Goal: Information Seeking & Learning: Learn about a topic

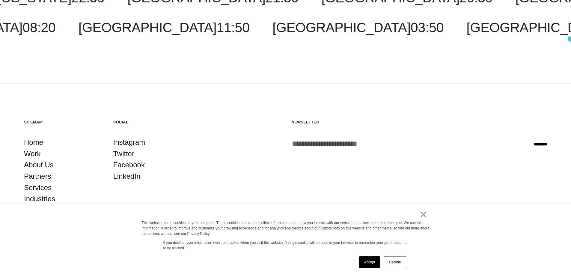
scroll to position [1904, 0]
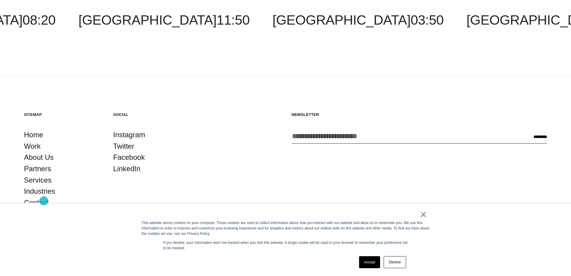
click at [44, 201] on link "Contact" at bounding box center [36, 202] width 25 height 11
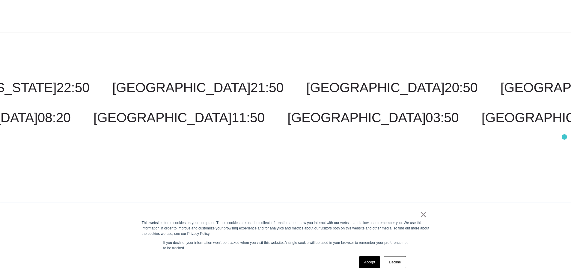
scroll to position [1514, 0]
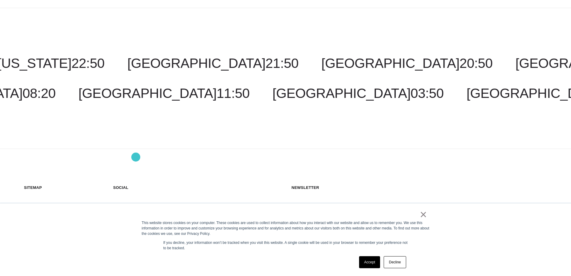
click at [136, 225] on link "Facebook" at bounding box center [128, 230] width 31 height 11
click at [132, 202] on link "Instagram" at bounding box center [129, 207] width 32 height 11
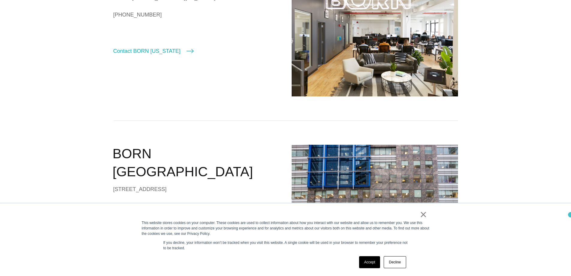
scroll to position [0, 0]
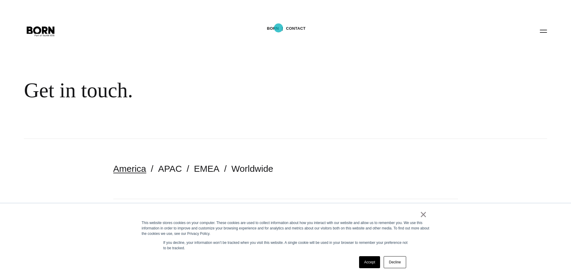
click at [280, 28] on div "BORN Contact" at bounding box center [286, 28] width 39 height 9
click at [29, 31] on icon ".st0{display:none;} .st1{display:inline;} .st2{font-family:'HelveticaNeue-Mediu…" at bounding box center [41, 31] width 38 height 16
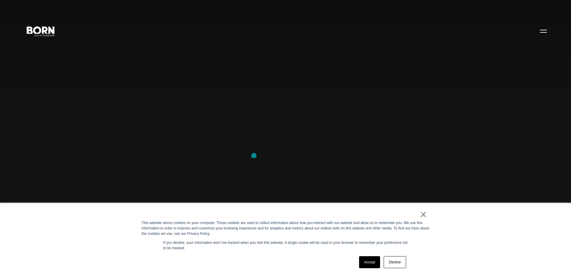
click at [254, 155] on div "Combining creative, content, and commerce to drive change. Imagine, build, and …" at bounding box center [285, 138] width 571 height 276
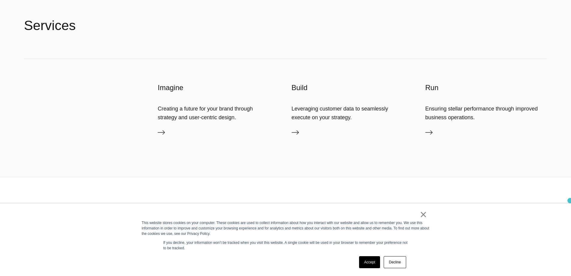
scroll to position [1904, 0]
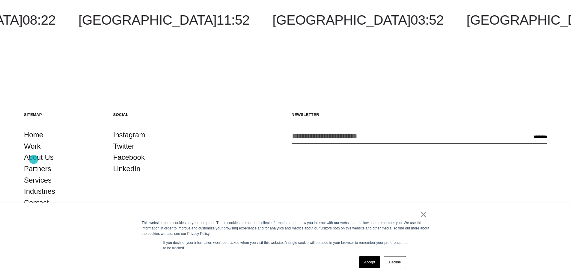
click at [34, 159] on link "About Us" at bounding box center [39, 156] width 30 height 11
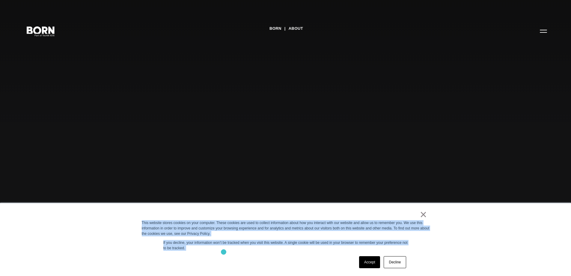
drag, startPoint x: 134, startPoint y: 222, endPoint x: 227, endPoint y: 253, distance: 97.9
click at [226, 253] on div "× This website stores cookies on your computer. These cookies are used to colle…" at bounding box center [285, 239] width 571 height 73
copy div "This website stores cookies on your computer. These cookies are used to collect…"
click at [296, 31] on link "About" at bounding box center [296, 28] width 14 height 9
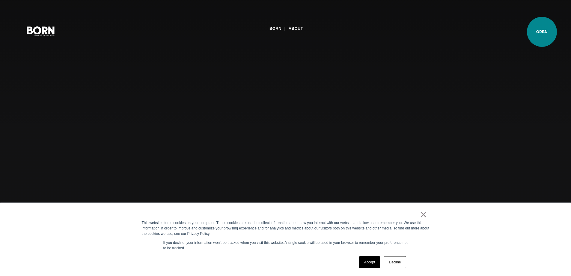
click at [542, 32] on button "Primary Menu" at bounding box center [544, 31] width 14 height 13
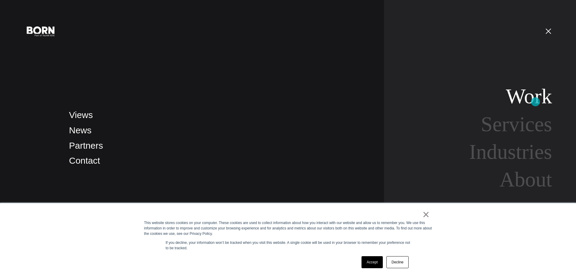
click at [535, 102] on link "Work" at bounding box center [529, 96] width 46 height 23
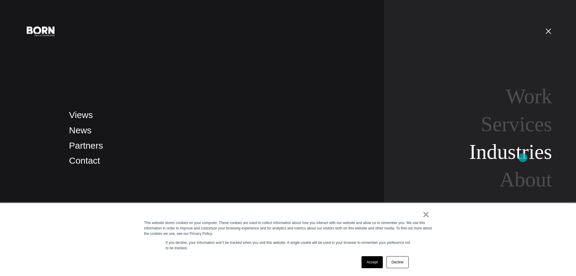
click at [521, 159] on link "Industries" at bounding box center [510, 151] width 83 height 23
click at [512, 155] on link "Industries" at bounding box center [510, 151] width 83 height 23
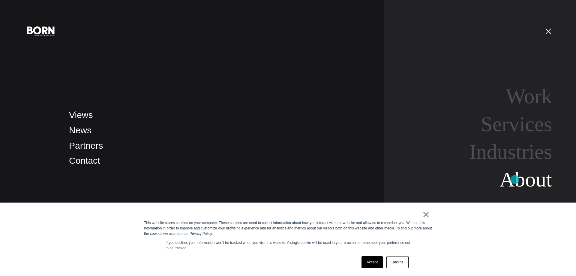
click at [515, 180] on link "About" at bounding box center [525, 179] width 52 height 23
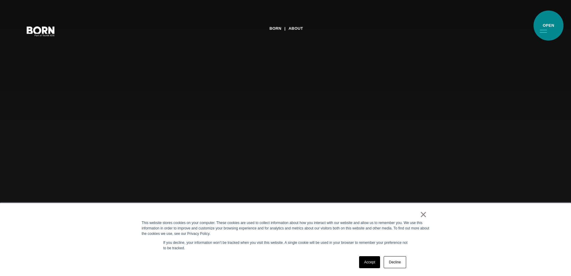
click at [549, 25] on button "Primary Menu" at bounding box center [544, 31] width 14 height 13
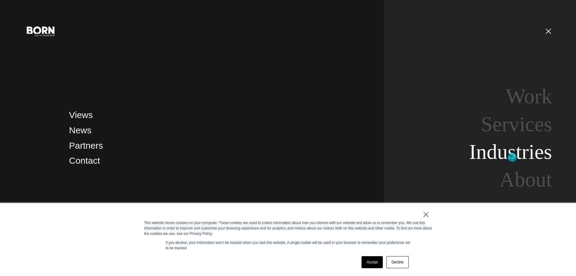
click at [512, 157] on link "Industries" at bounding box center [510, 151] width 83 height 23
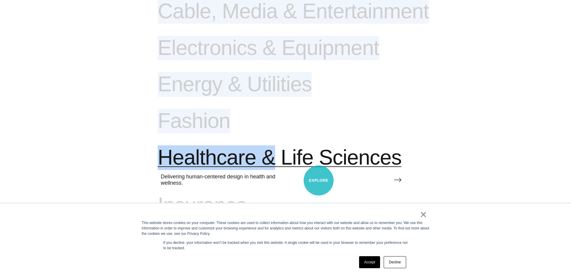
scroll to position [471, 0]
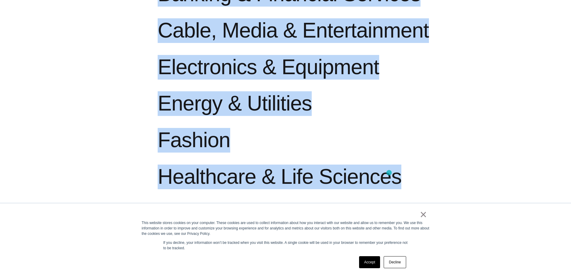
drag, startPoint x: 155, startPoint y: 37, endPoint x: 389, endPoint y: 172, distance: 270.6
click at [389, 172] on section "Providing innovative transformations across all industries. Aerospace Powering …" at bounding box center [285, 142] width 571 height 676
copy ul "Aerospace Powering secure solutions in transformative technology. Automotive Ac…"
click at [474, 81] on li "Electronics & Equipment Robust engineering solutions that evolve with ever-chan…" at bounding box center [353, 73] width 390 height 37
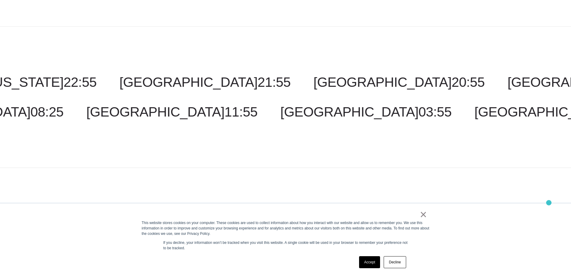
scroll to position [922, 0]
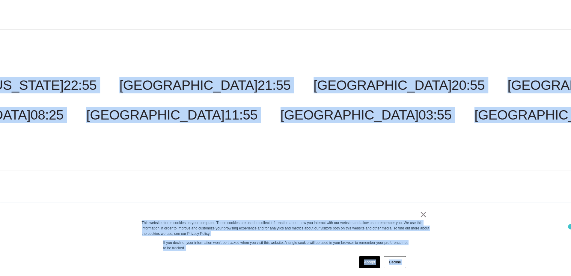
drag, startPoint x: 570, startPoint y: 209, endPoint x: 574, endPoint y: 231, distance: 22.7
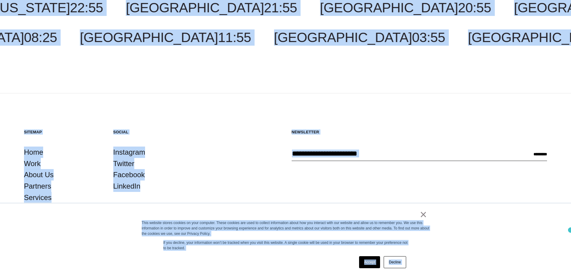
scroll to position [1017, 0]
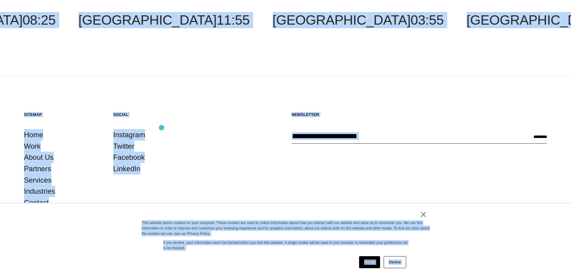
click at [162, 127] on div "Social Instagram Twitter Facebook LinkedIn" at bounding box center [151, 160] width 77 height 96
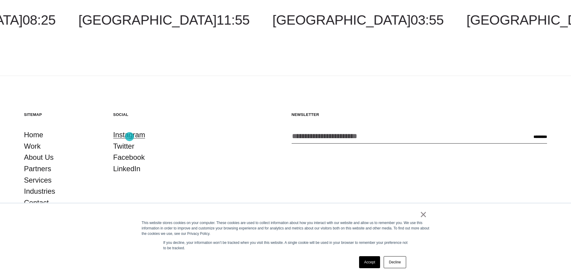
click at [130, 136] on link "Instagram" at bounding box center [129, 134] width 32 height 11
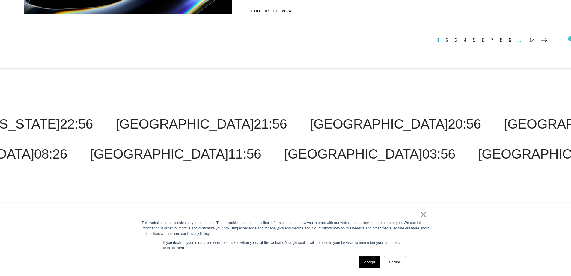
scroll to position [2, 0]
